Goal: Task Accomplishment & Management: Complete application form

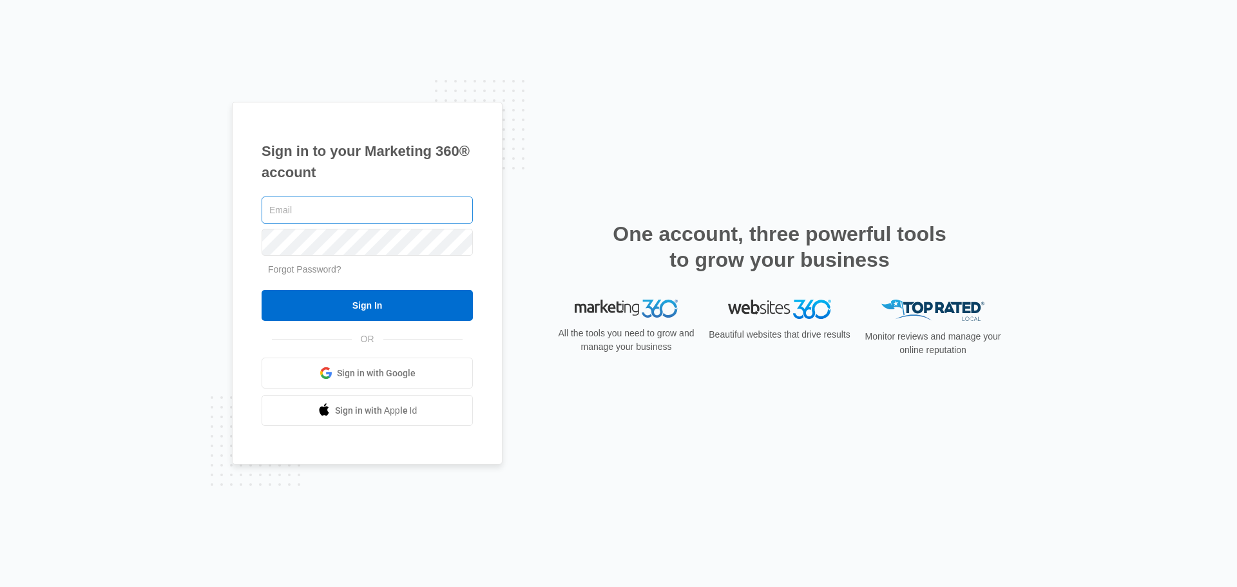
click at [350, 196] on div at bounding box center [366, 210] width 211 height 32
click at [323, 221] on input "text" at bounding box center [366, 209] width 211 height 27
paste input "[EMAIL_ADDRESS][DOMAIN_NAME]"
type input "[EMAIL_ADDRESS][DOMAIN_NAME]"
click at [195, 262] on div "Sign in to your Marketing 360® account support@skinnerlawfirm.net Forgot Passwo…" at bounding box center [618, 293] width 1237 height 587
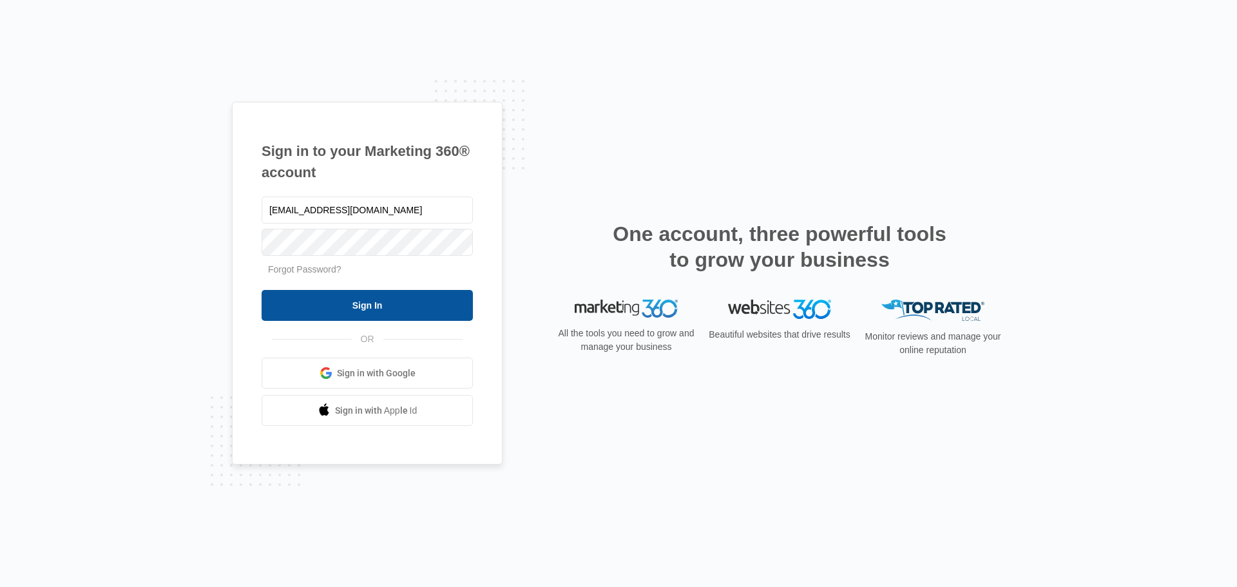
click at [353, 306] on input "Sign In" at bounding box center [366, 305] width 211 height 31
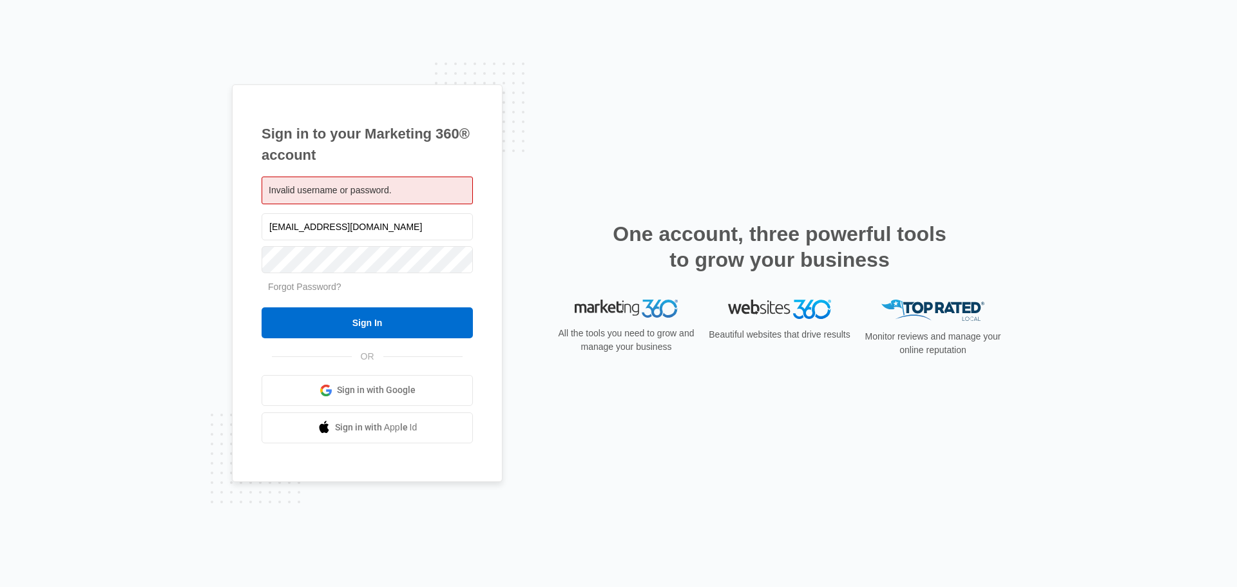
click at [555, 159] on div "Sign in to your Marketing 360® account Invalid username or password. support@sk…" at bounding box center [618, 293] width 773 height 418
click at [277, 325] on input "Sign In" at bounding box center [366, 322] width 211 height 31
click at [597, 71] on div "Sign in to your Marketing 360® account Invalid username or password. support@sk…" at bounding box center [618, 293] width 1237 height 587
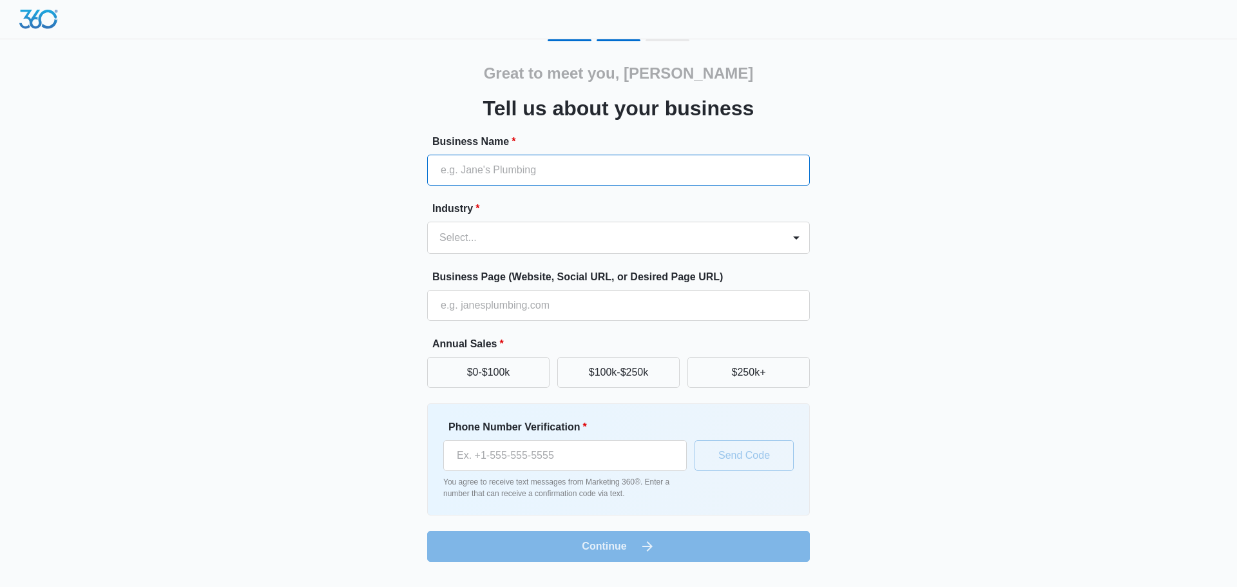
click at [520, 166] on input "Business Name *" at bounding box center [618, 170] width 383 height 31
click at [485, 170] on input "Business Name *" at bounding box center [618, 170] width 383 height 31
paste input "[PERSON_NAME] Law Firm"
type input "[PERSON_NAME] Law Firm"
click at [557, 242] on div at bounding box center [602, 238] width 327 height 18
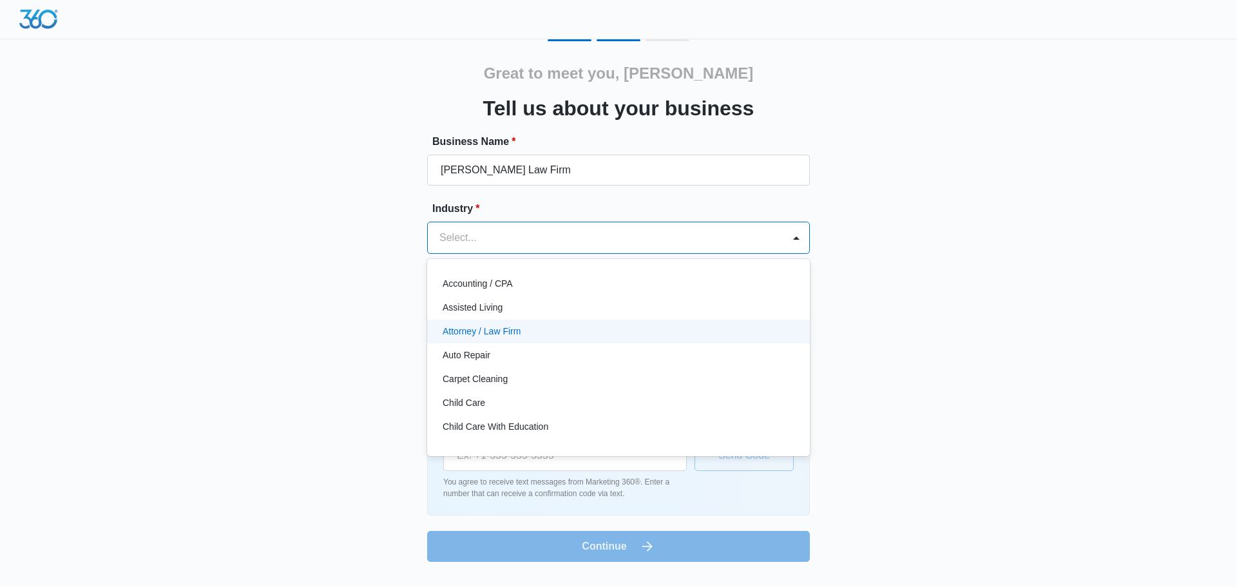
click at [578, 334] on div "Attorney / Law Firm" at bounding box center [616, 332] width 349 height 14
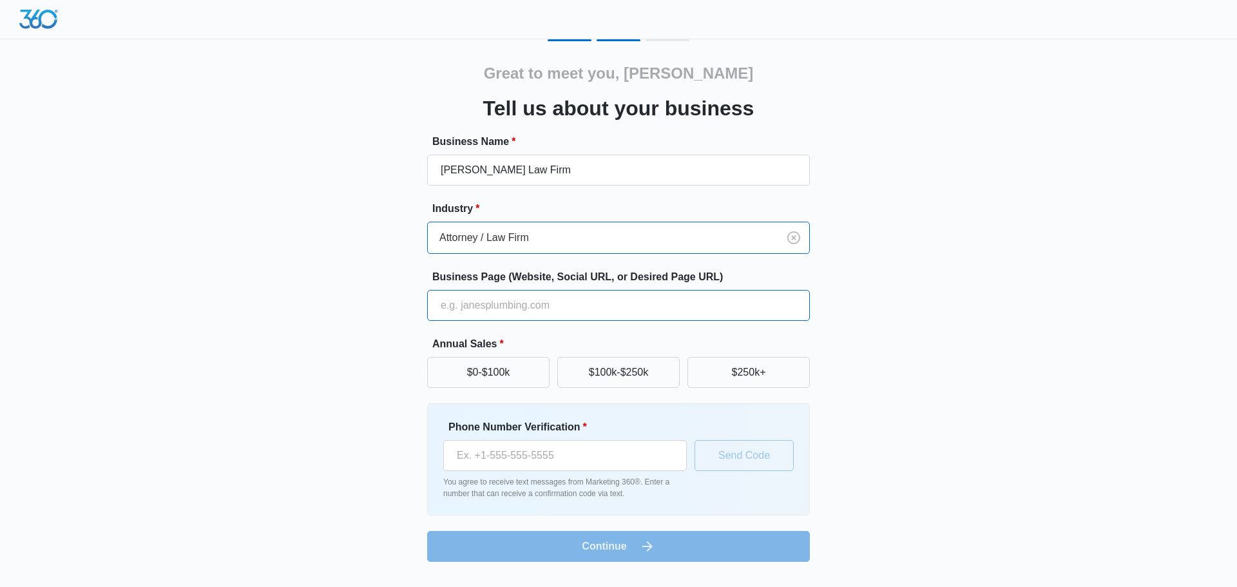
click at [585, 308] on input "Business Page (Website, Social URL, or Desired Page URL)" at bounding box center [618, 305] width 383 height 31
click at [509, 296] on input "Business Page (Website, Social URL, or Desired Page URL)" at bounding box center [618, 305] width 383 height 31
paste input "[URL][DOMAIN_NAME]"
type input "[URL][DOMAIN_NAME]"
click at [557, 452] on input "Phone Number Verification *" at bounding box center [564, 455] width 243 height 31
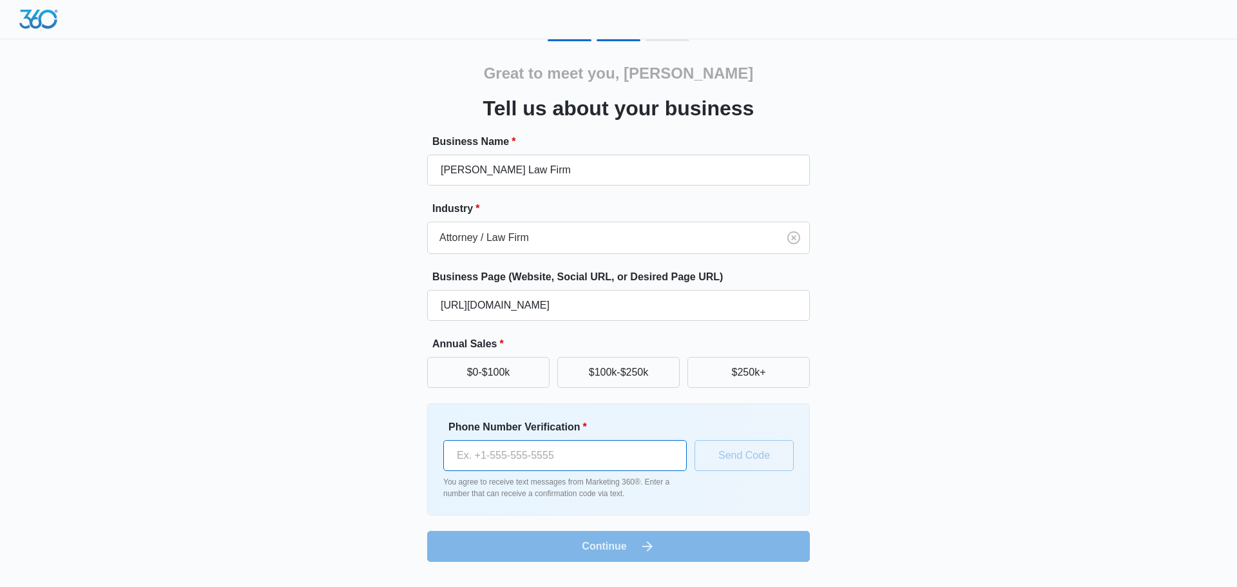
click at [500, 462] on input "Phone Number Verification *" at bounding box center [564, 455] width 243 height 31
paste input "[PHONE_NUMBER]"
type input "[PHONE_NUMBER]"
click at [647, 373] on button "$100k-$250k" at bounding box center [618, 372] width 122 height 31
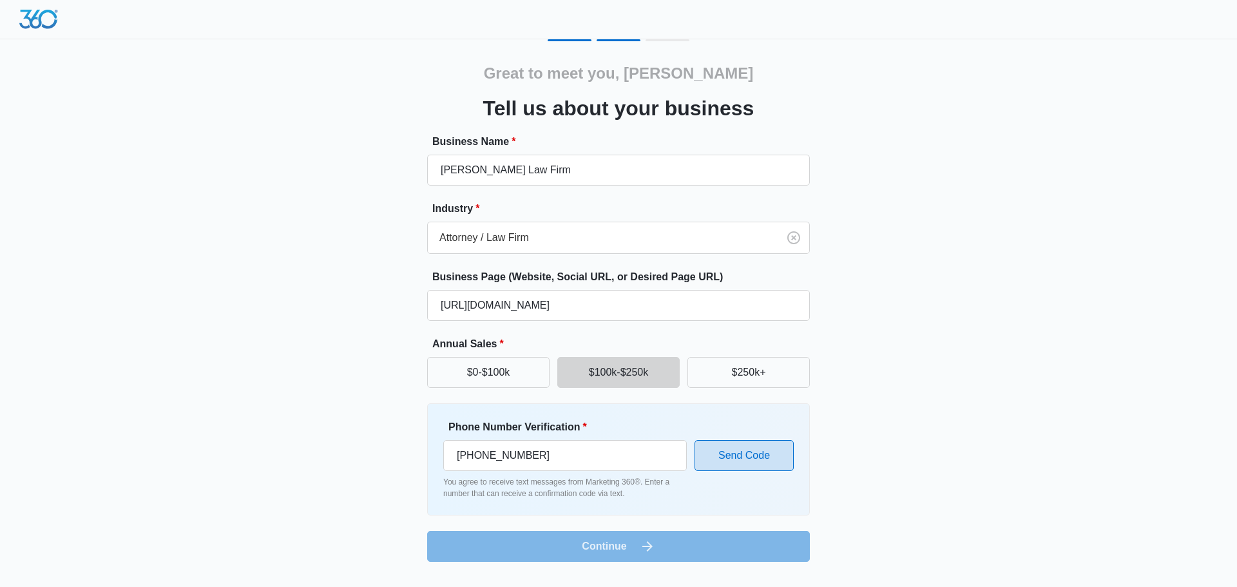
click at [756, 461] on button "Send Code" at bounding box center [743, 455] width 99 height 31
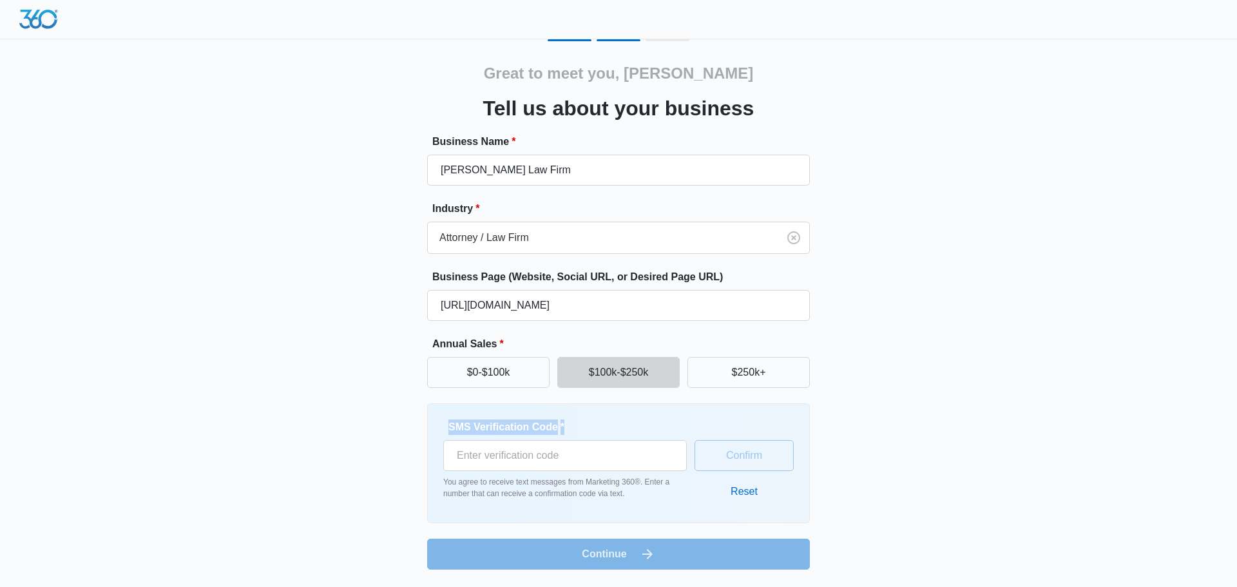
drag, startPoint x: 447, startPoint y: 420, endPoint x: 567, endPoint y: 415, distance: 120.5
click at [567, 415] on div "SMS Verification Code * You agree to receive text messages from Marketing 360®.…" at bounding box center [618, 463] width 383 height 120
click at [560, 421] on span "*" at bounding box center [561, 426] width 6 height 11
click at [560, 440] on input "SMS Verification Code *" at bounding box center [564, 455] width 243 height 31
drag, startPoint x: 449, startPoint y: 423, endPoint x: 555, endPoint y: 413, distance: 106.7
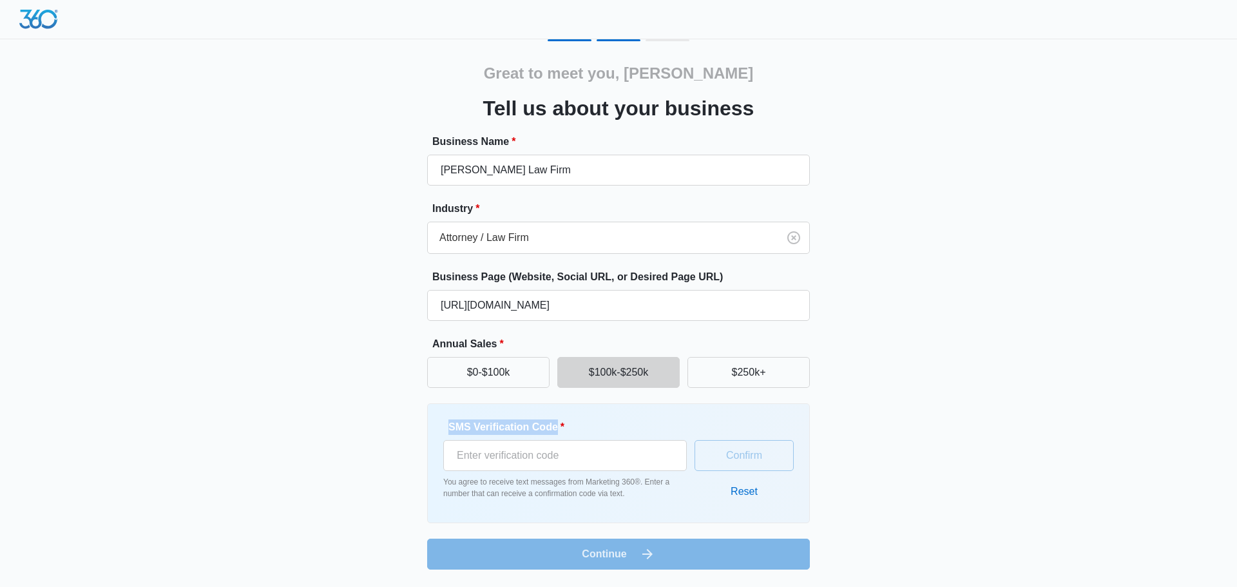
click at [555, 413] on div "SMS Verification Code * You agree to receive text messages from Marketing 360®.…" at bounding box center [618, 463] width 383 height 120
copy label "SMS Verification Code"
click at [969, 384] on div "Great to meet you, [PERSON_NAME] us about your business Business Name * [PERSON…" at bounding box center [618, 304] width 773 height 530
